Goal: Task Accomplishment & Management: Complete application form

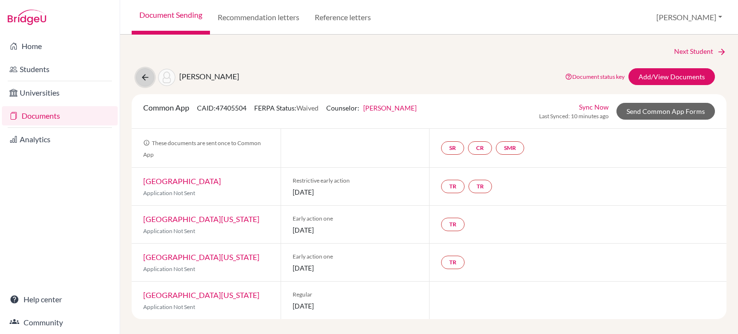
click at [149, 75] on icon at bounding box center [145, 78] width 10 height 10
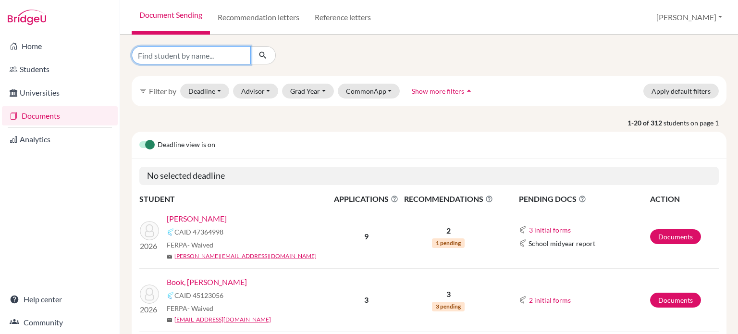
click at [229, 61] on input "Find student by name..." at bounding box center [191, 55] width 119 height 18
type input "baek"
click button "submit" at bounding box center [262, 55] width 25 height 18
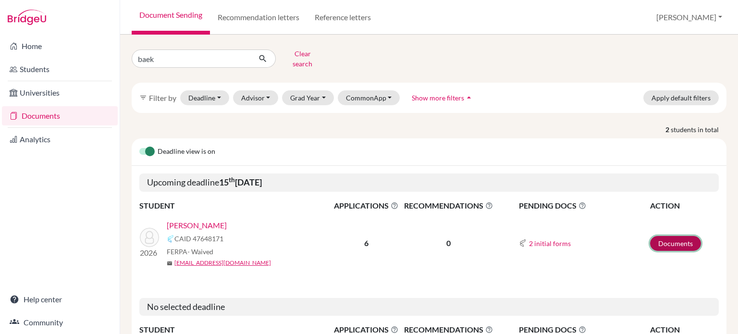
click at [667, 236] on link "Documents" at bounding box center [675, 243] width 51 height 15
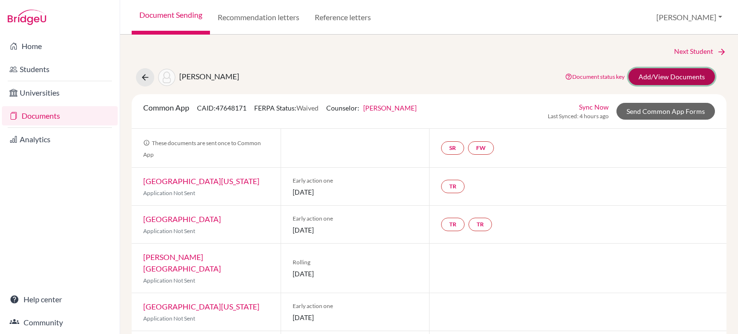
click at [685, 76] on link "Add/View Documents" at bounding box center [671, 76] width 86 height 17
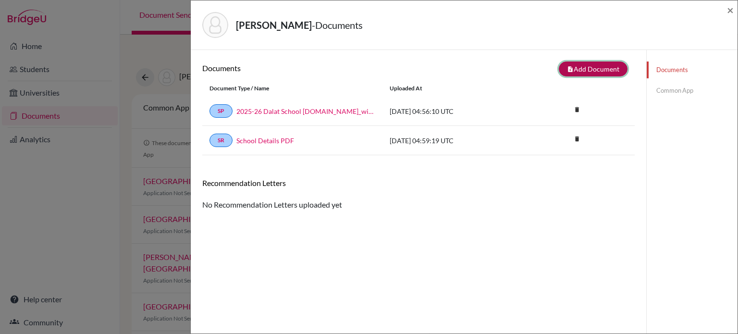
click at [570, 69] on button "note_add Add Document" at bounding box center [593, 68] width 69 height 15
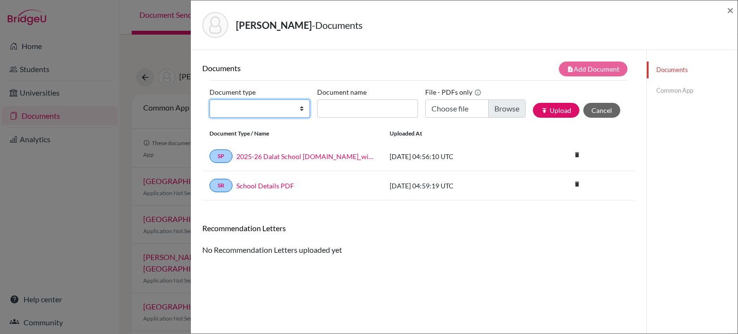
click at [300, 107] on select "Change explanation for Common App reports Counselor recommendation Internationa…" at bounding box center [259, 108] width 100 height 18
select select "2"
click at [209, 99] on select "Change explanation for Common App reports Counselor recommendation Internationa…" at bounding box center [259, 108] width 100 height 18
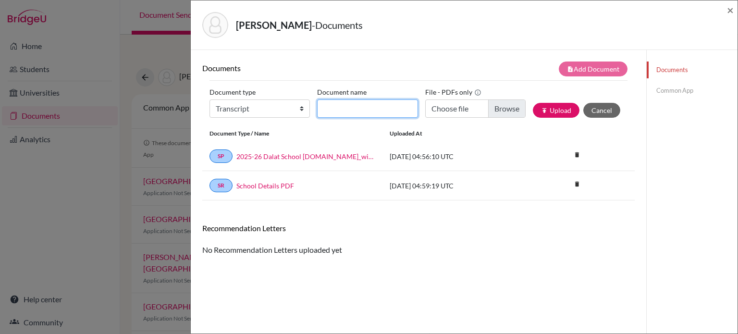
click at [359, 105] on input "Document name" at bounding box center [367, 108] width 100 height 18
type input "Initial transcript"
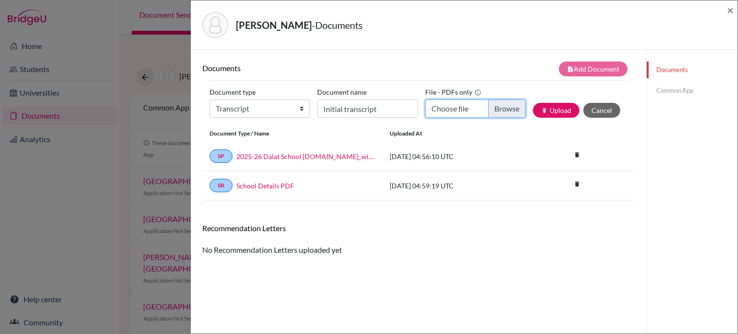
click at [490, 110] on input "Choose file" at bounding box center [475, 108] width 100 height 18
type input "C:\fakepath\Transcript_SBTL_S1Course_Baek, Sharon.pdf"
click at [556, 107] on button "publish Upload" at bounding box center [556, 110] width 47 height 15
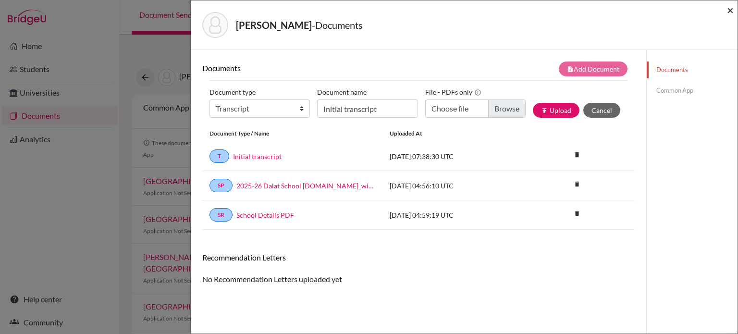
click at [732, 12] on span "×" at bounding box center [730, 10] width 7 height 14
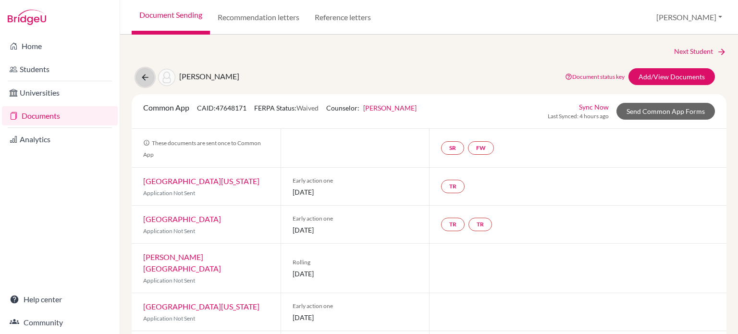
click at [146, 75] on icon at bounding box center [145, 78] width 10 height 10
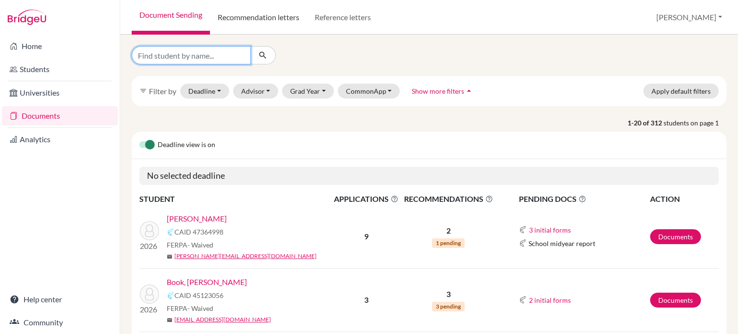
drag, startPoint x: 214, startPoint y: 50, endPoint x: 217, endPoint y: 32, distance: 18.5
click at [217, 38] on div "filter_list Filter by Deadline - Select a date range Or double click for a sing…" at bounding box center [429, 184] width 618 height 299
type input "[PERSON_NAME]"
click button "submit" at bounding box center [262, 55] width 25 height 18
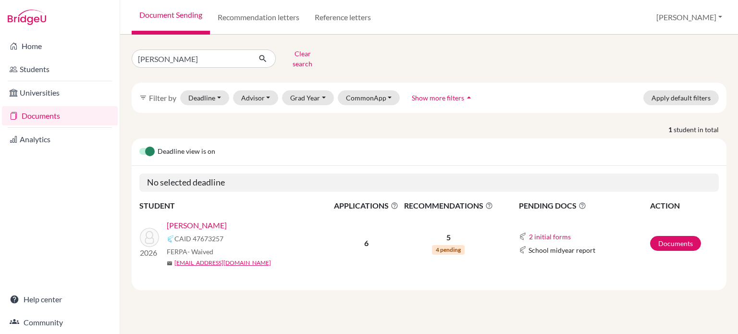
click at [203, 220] on link "[PERSON_NAME]" at bounding box center [197, 226] width 60 height 12
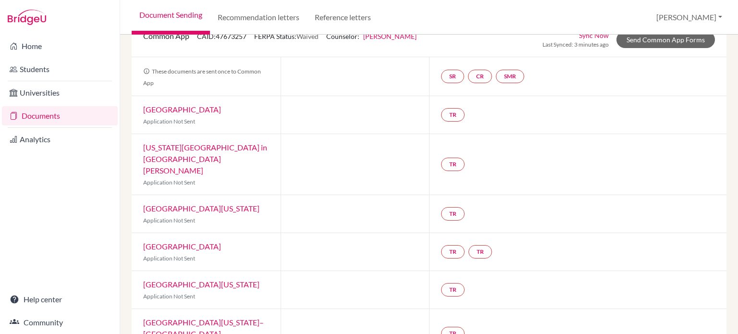
scroll to position [13, 0]
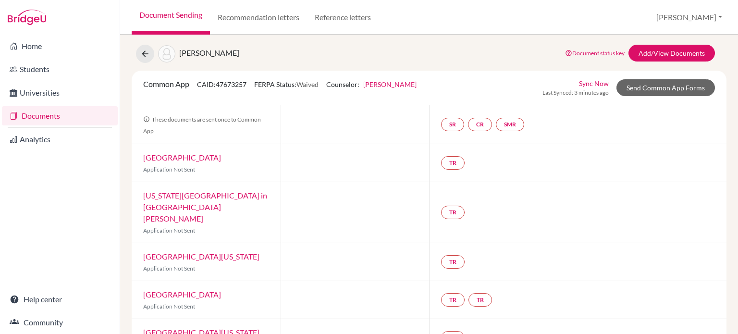
click at [219, 160] on link "[GEOGRAPHIC_DATA]" at bounding box center [182, 157] width 78 height 9
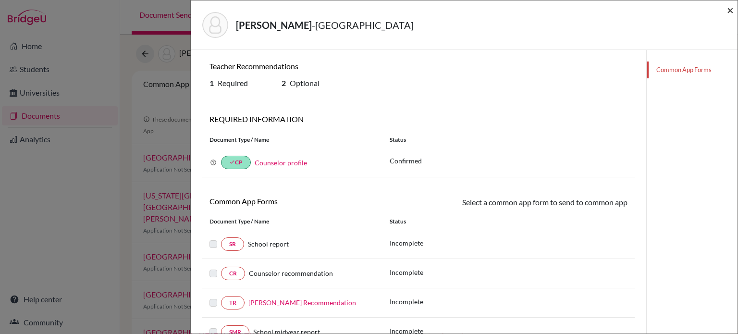
click at [727, 12] on span "×" at bounding box center [730, 10] width 7 height 14
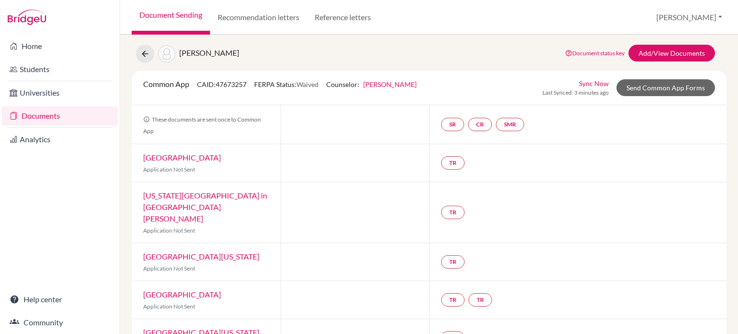
click at [221, 198] on link "Washington University in St. Louis" at bounding box center [205, 207] width 124 height 32
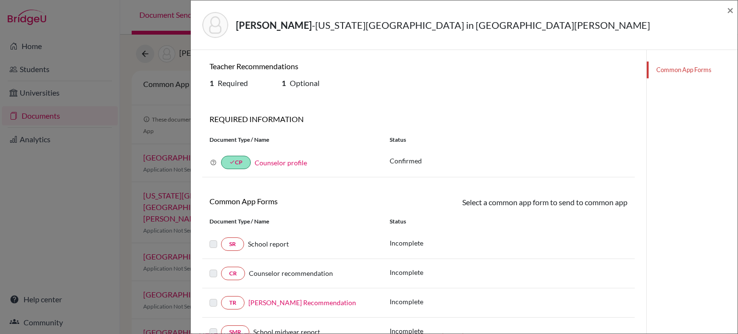
click at [724, 11] on div "Sawazu, Takuma - Washington University in St. Louis ×" at bounding box center [464, 24] width 539 height 41
click at [727, 9] on span "×" at bounding box center [730, 10] width 7 height 14
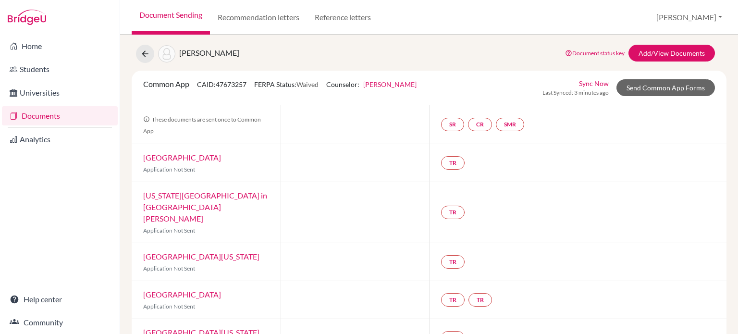
click at [182, 252] on link "University of Michigan" at bounding box center [201, 256] width 116 height 9
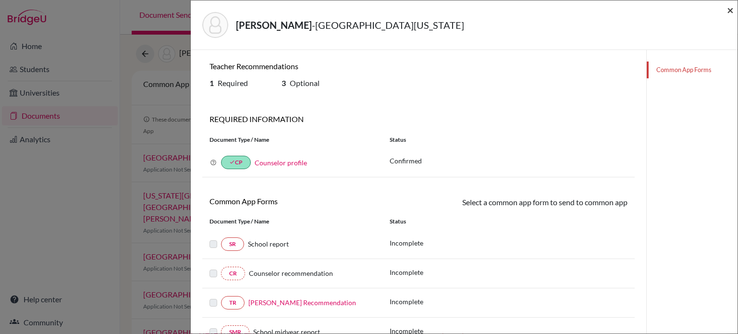
click at [728, 11] on span "×" at bounding box center [730, 10] width 7 height 14
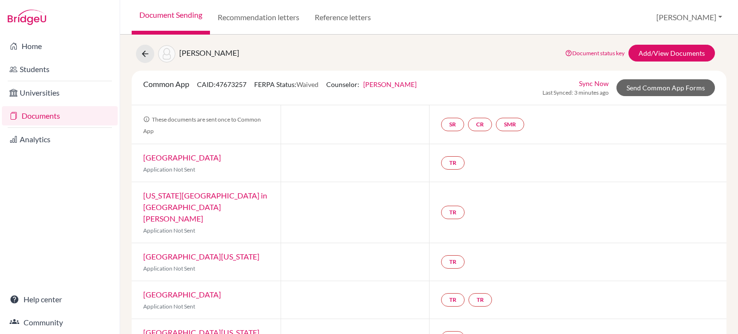
scroll to position [61, 0]
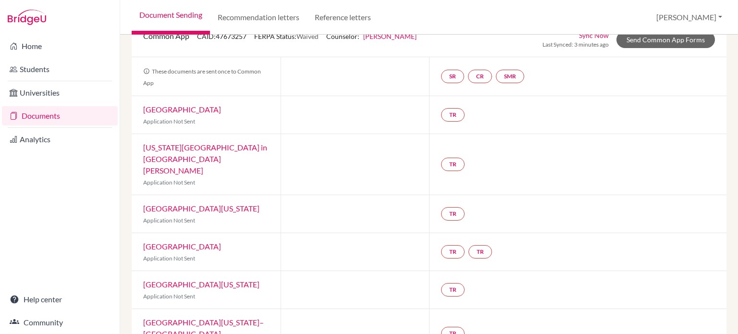
click at [212, 318] on link "University of Wisconsin–Madison" at bounding box center [203, 328] width 121 height 21
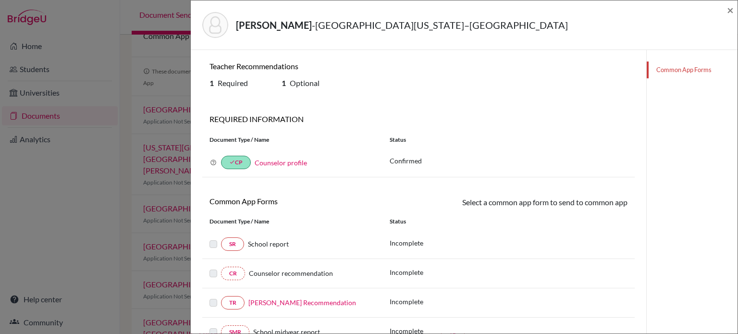
click at [726, 11] on div "Sawazu, Takuma - University of Wisconsin–Madison ×" at bounding box center [464, 24] width 539 height 41
click at [730, 9] on span "×" at bounding box center [730, 10] width 7 height 14
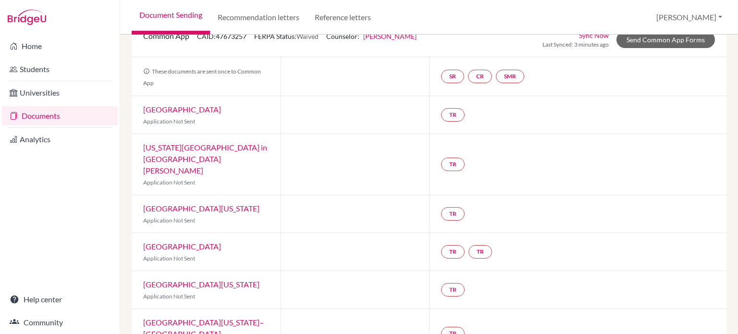
click at [201, 280] on link "University of Virginia" at bounding box center [201, 284] width 116 height 9
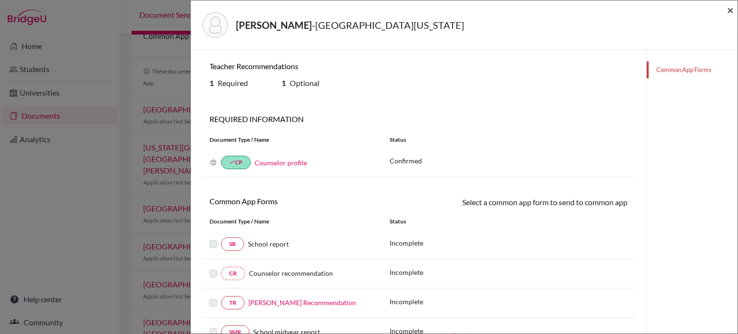
click at [727, 12] on span "×" at bounding box center [730, 10] width 7 height 14
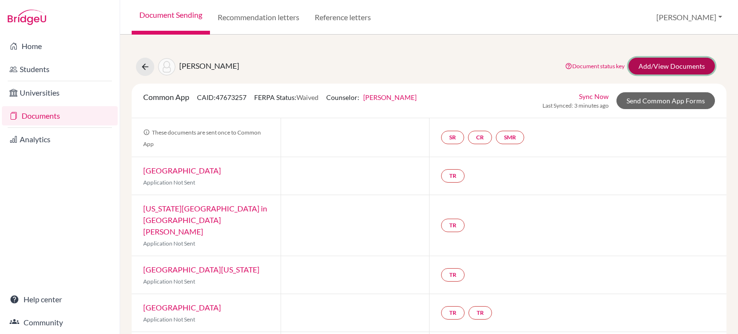
click at [652, 66] on link "Add/View Documents" at bounding box center [671, 66] width 86 height 17
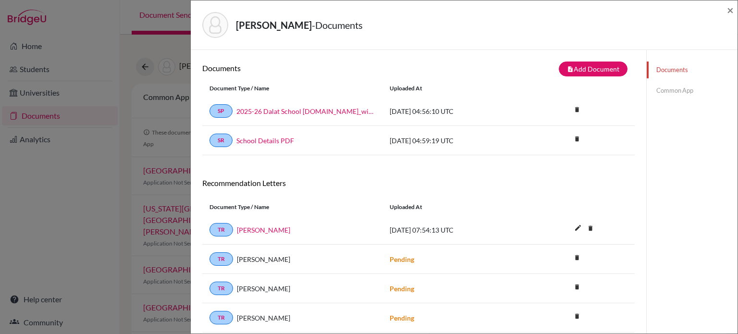
scroll to position [60, 0]
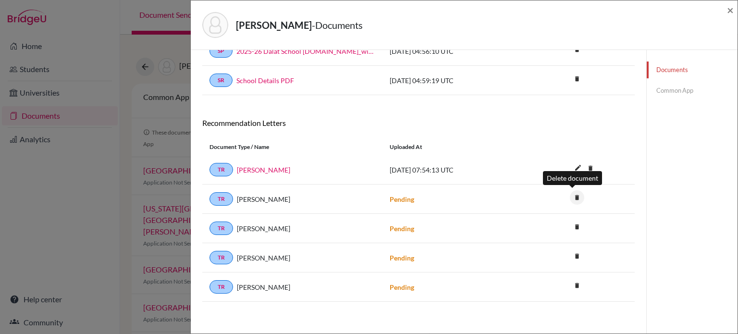
click at [576, 196] on icon "delete" at bounding box center [577, 197] width 14 height 14
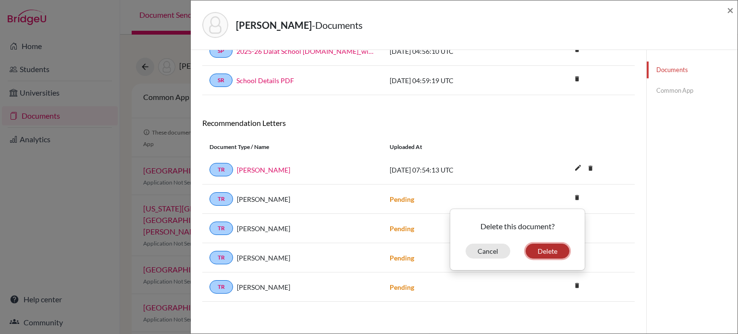
click at [545, 250] on button "Delete" at bounding box center [548, 251] width 44 height 15
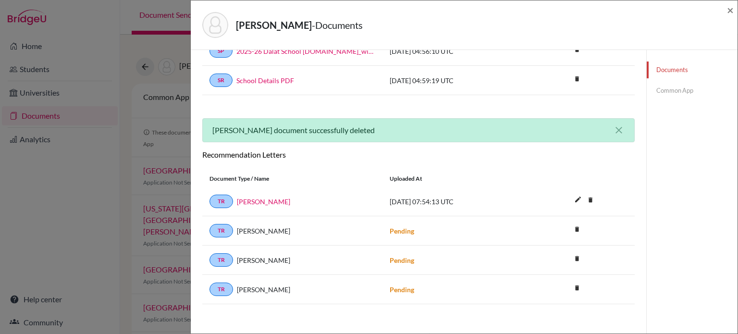
scroll to position [0, 0]
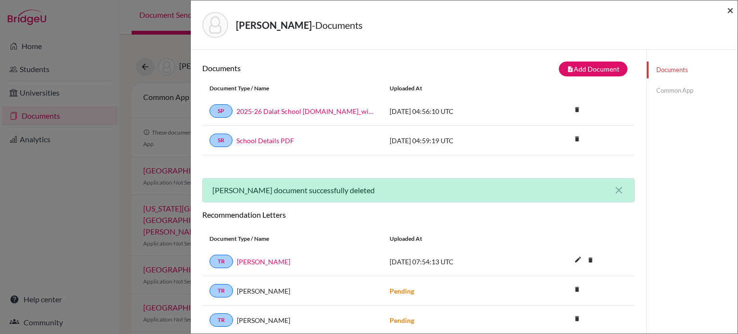
click at [731, 11] on span "×" at bounding box center [730, 10] width 7 height 14
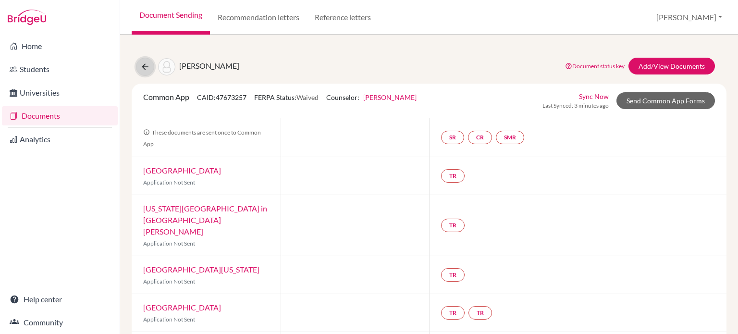
click at [145, 68] on icon at bounding box center [145, 67] width 10 height 10
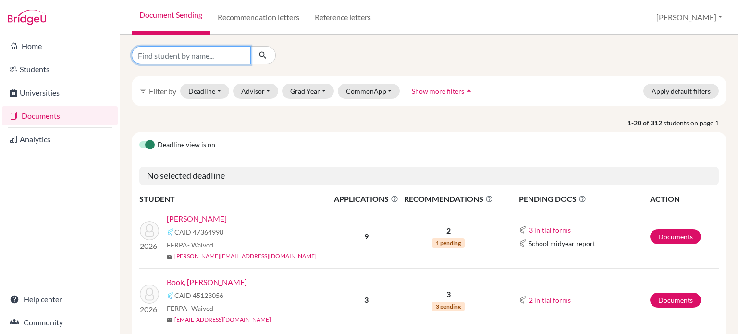
click at [236, 56] on input "Find student by name..." at bounding box center [191, 55] width 119 height 18
type input "baek"
click button "submit" at bounding box center [262, 55] width 25 height 18
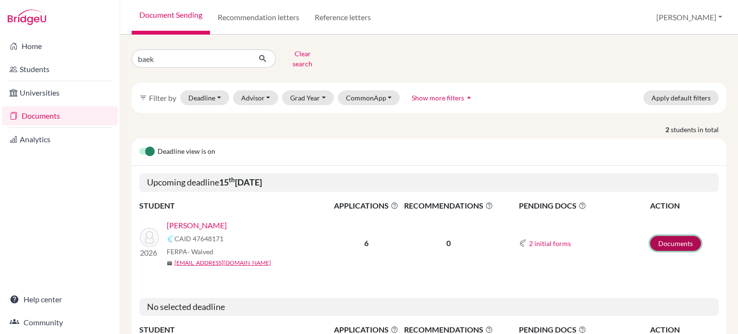
click at [658, 236] on link "Documents" at bounding box center [675, 243] width 51 height 15
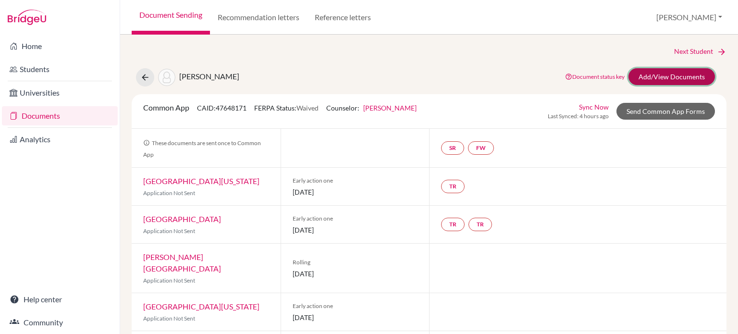
click at [655, 81] on link "Add/View Documents" at bounding box center [671, 76] width 86 height 17
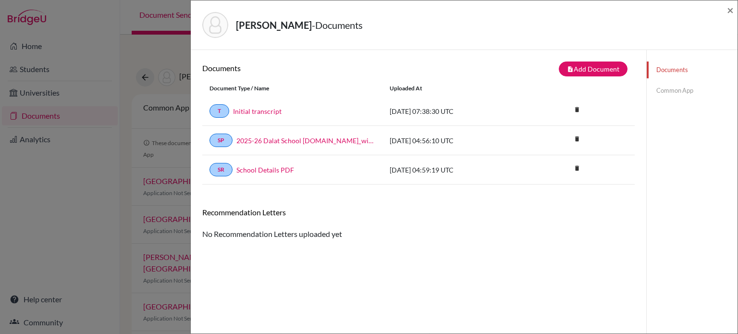
drag, startPoint x: 688, startPoint y: 87, endPoint x: 680, endPoint y: 91, distance: 8.4
click at [688, 87] on link "Common App" at bounding box center [692, 90] width 91 height 17
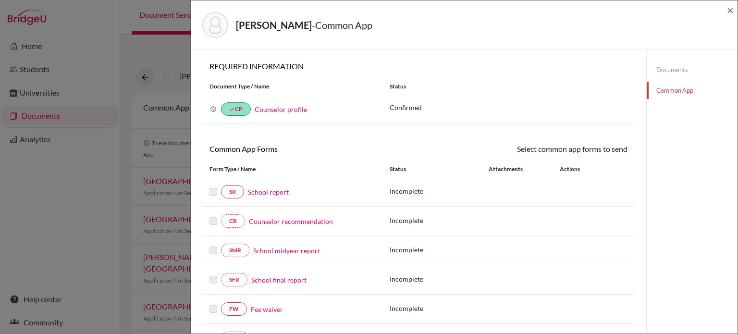
click at [284, 189] on link "School report" at bounding box center [268, 192] width 41 height 10
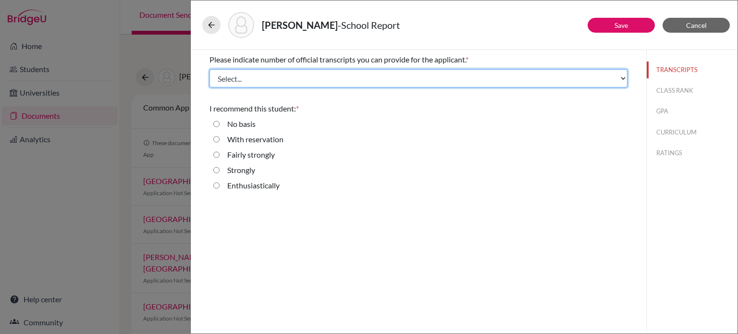
click at [303, 78] on select "Select... 1 2 3 4" at bounding box center [418, 78] width 418 height 18
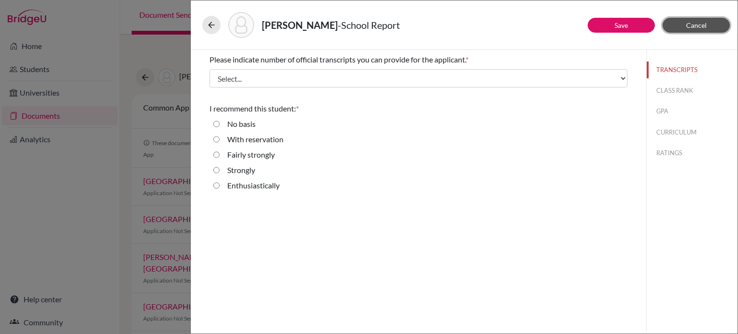
click at [698, 28] on span "Cancel" at bounding box center [696, 25] width 21 height 8
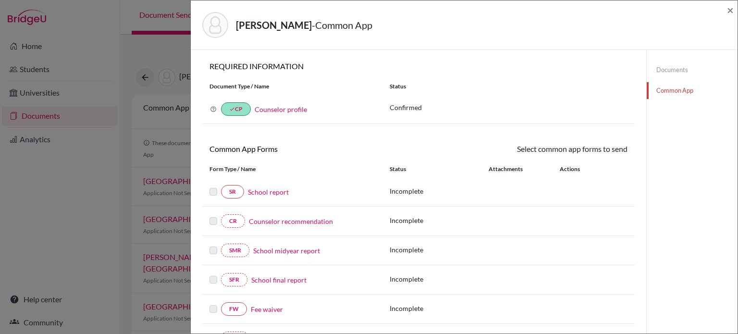
click at [300, 222] on link "Counselor recommendation" at bounding box center [291, 221] width 84 height 10
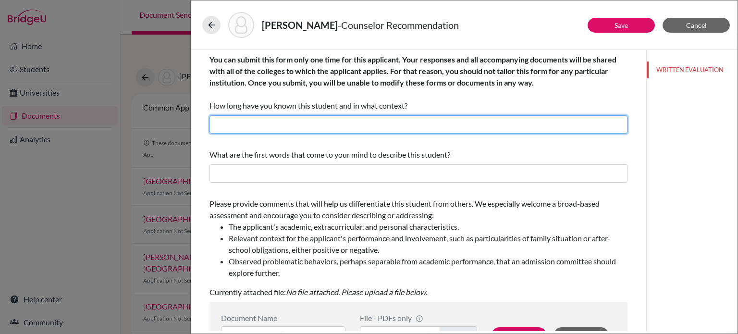
click at [327, 119] on input "text" at bounding box center [418, 124] width 418 height 18
type input "4"
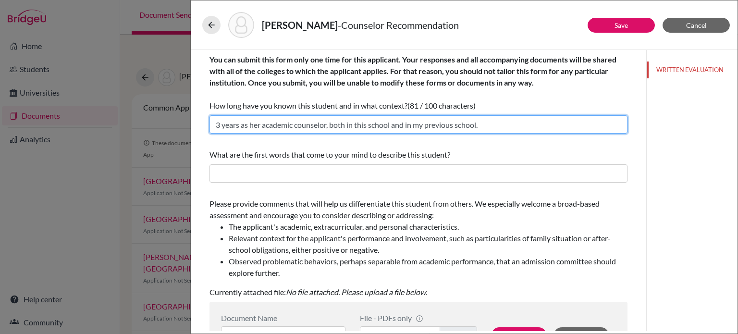
type input "3 years as her academic counselor, both in this school and in my previous schoo…"
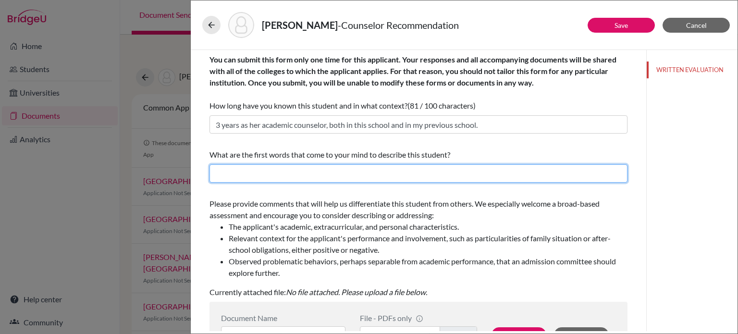
click at [294, 176] on input "text" at bounding box center [418, 173] width 418 height 18
click at [295, 174] on input "Deeply service-minded, extremely hardworking, respectful to teachers and peers" at bounding box center [418, 173] width 418 height 18
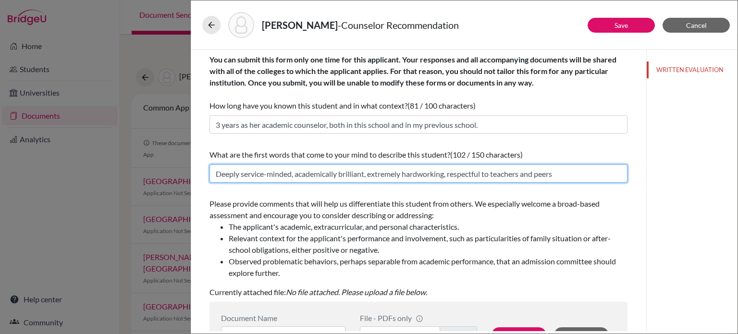
drag, startPoint x: 571, startPoint y: 175, endPoint x: 454, endPoint y: 183, distance: 116.6
click at [454, 183] on div "What are the first words that come to your mind to describe this student? (102 …" at bounding box center [418, 165] width 418 height 41
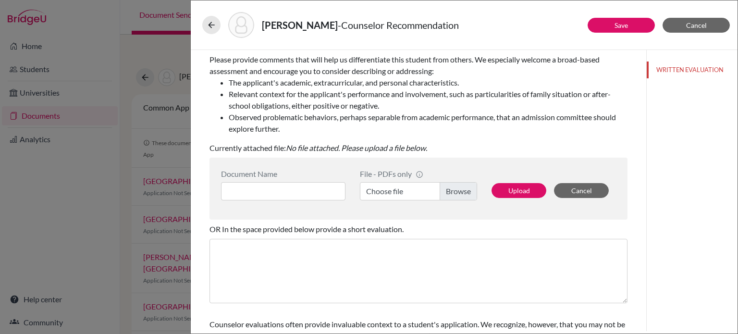
type input "Deeply service-minded, academically brilliant, extremely hardworking, passionat…"
